Goal: Task Accomplishment & Management: Use online tool/utility

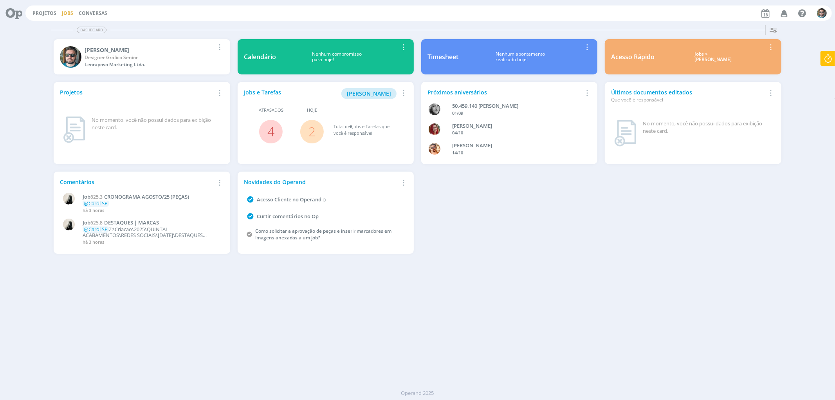
click at [64, 13] on link "Jobs" at bounding box center [67, 13] width 11 height 7
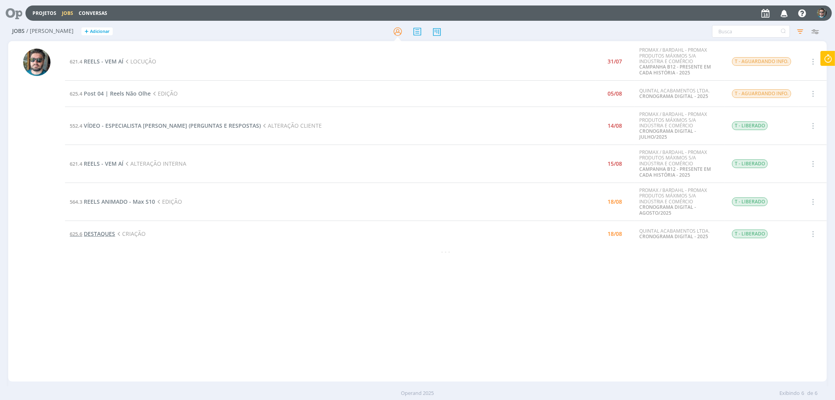
click at [95, 232] on span "DESTAQUES" at bounding box center [99, 233] width 31 height 7
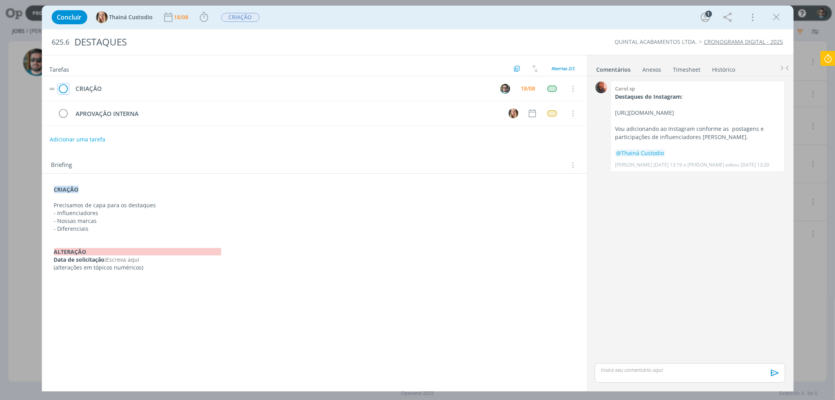
click at [64, 89] on icon "dialog" at bounding box center [63, 89] width 11 height 12
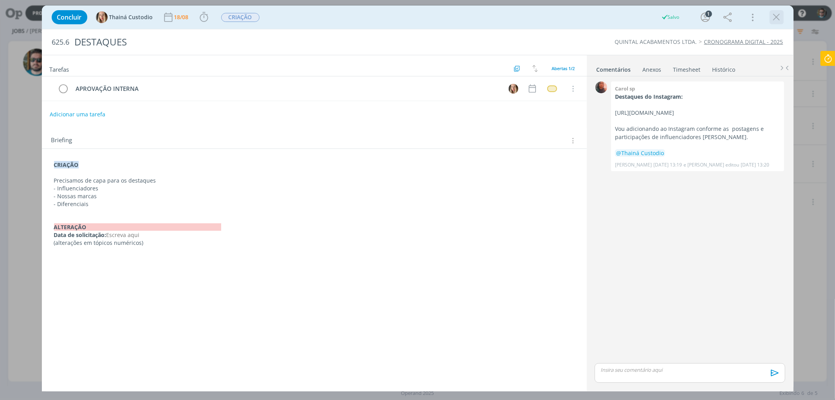
click at [778, 18] on icon "dialog" at bounding box center [777, 17] width 12 height 12
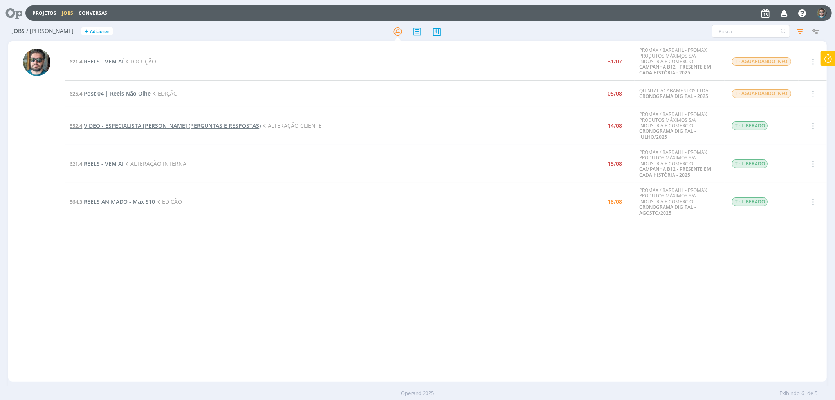
click at [138, 125] on span "VÍDEO - ESPECIALISTA [PERSON_NAME] (PERGUNTAS E RESPOSTAS)" at bounding box center [172, 125] width 177 height 7
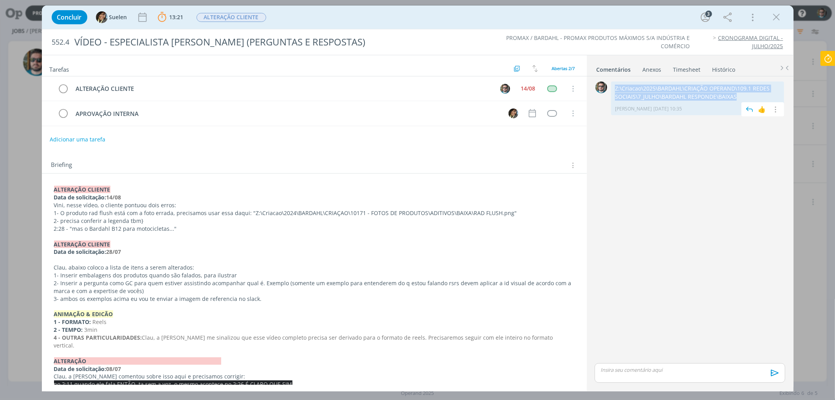
drag, startPoint x: 747, startPoint y: 97, endPoint x: 615, endPoint y: 90, distance: 132.2
click at [615, 90] on p "Z:\Criacao\2025\BARDAHL\CRIAÇÃO OPERAND\109.1 REDES SOCIAIS\7_JULHO\BARDAHL RES…" at bounding box center [697, 93] width 165 height 16
copy p "Z:\Criacao\2025\BARDAHL\CRIAÇÃO OPERAND\109.1 REDES SOCIAIS\7_JULHO\BARDAHL RES…"
click at [787, 15] on div "Concluir Suelen 13:21 Parar Apontar Data * [DATE] Horas * 00:00 Tarefa Selecion…" at bounding box center [418, 17] width 740 height 19
click at [781, 18] on icon "dialog" at bounding box center [777, 17] width 12 height 12
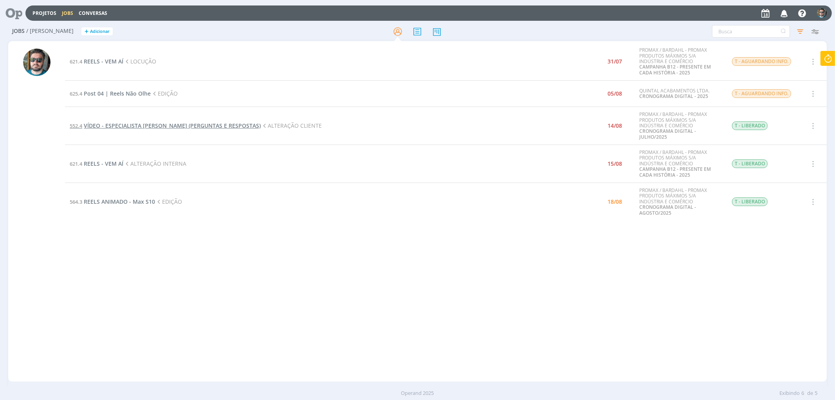
click at [186, 127] on span "VÍDEO - ESPECIALISTA [PERSON_NAME] (PERGUNTAS E RESPOSTAS)" at bounding box center [172, 125] width 177 height 7
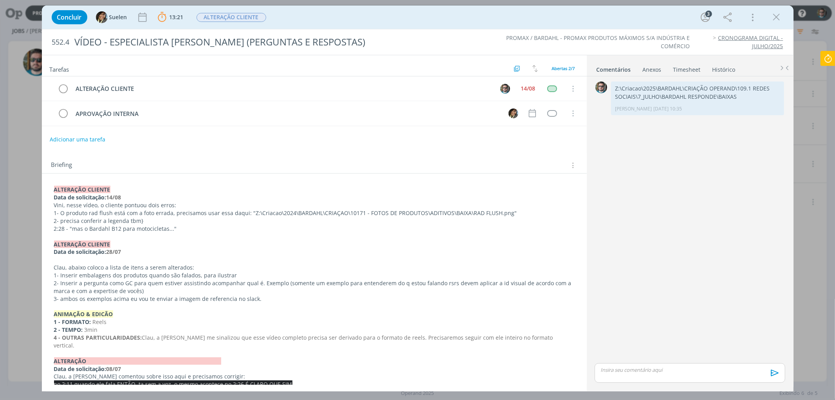
click at [652, 375] on div "dialog" at bounding box center [690, 373] width 190 height 20
click at [772, 376] on icon "dialog" at bounding box center [774, 376] width 12 height 12
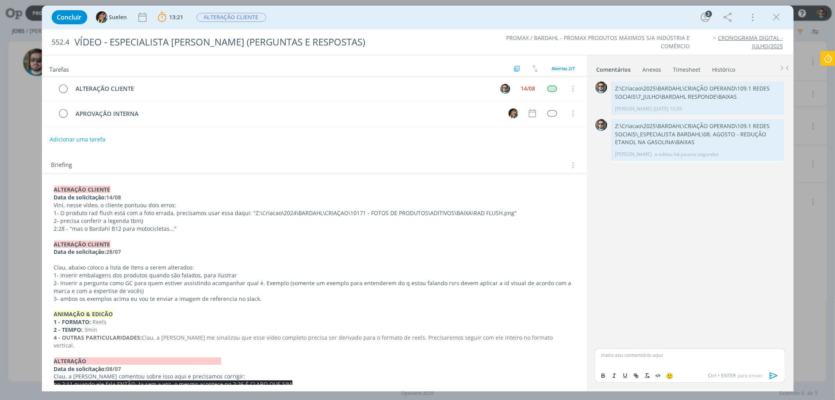
click at [832, 55] on icon at bounding box center [828, 58] width 14 height 15
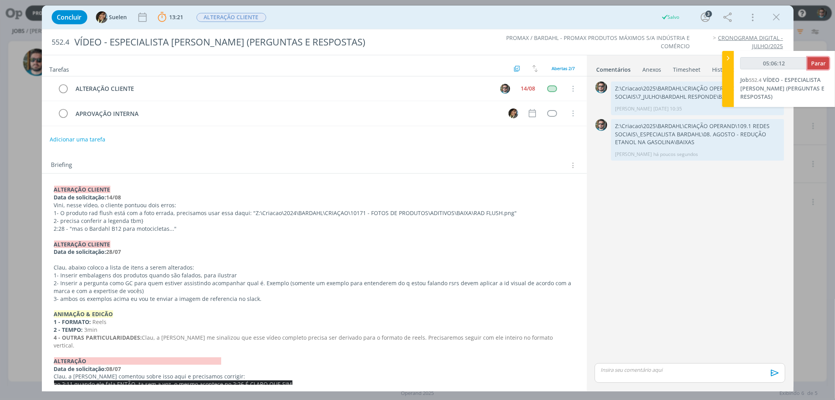
type input "05:06:13"
click at [817, 63] on span "Parar" at bounding box center [819, 63] width 14 height 7
